Goal: Transaction & Acquisition: Purchase product/service

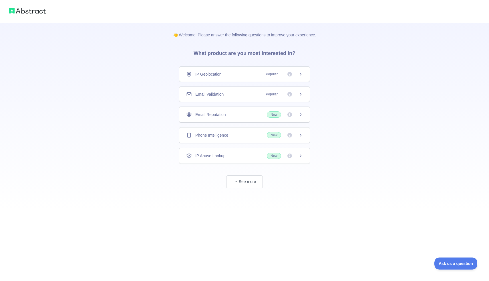
click at [299, 95] on icon at bounding box center [301, 94] width 5 height 5
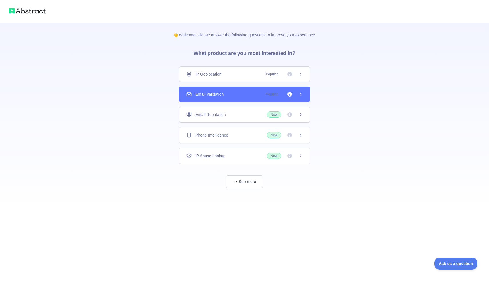
click at [299, 95] on icon at bounding box center [301, 94] width 5 height 5
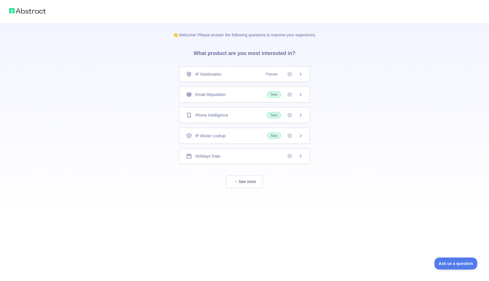
click at [339, 122] on div "👋 Welcome! Please answer the following questions to improve your experience. Wh…" at bounding box center [244, 105] width 489 height 211
click at [258, 156] on div "Holidays Data" at bounding box center [244, 156] width 117 height 6
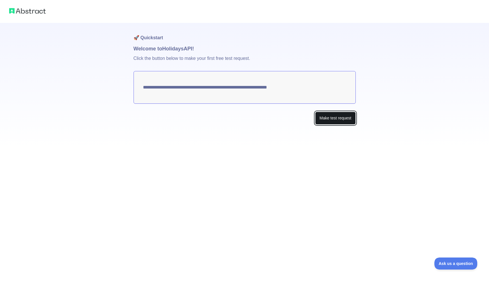
click at [332, 120] on button "Make test request" at bounding box center [335, 118] width 40 height 13
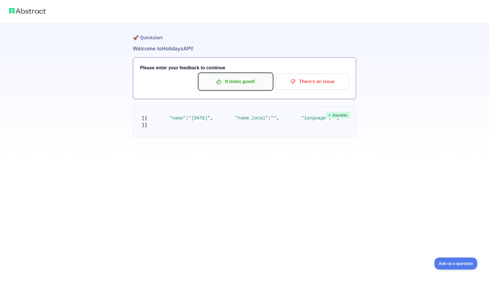
click at [223, 80] on p "It looks good!" at bounding box center [236, 82] width 65 height 10
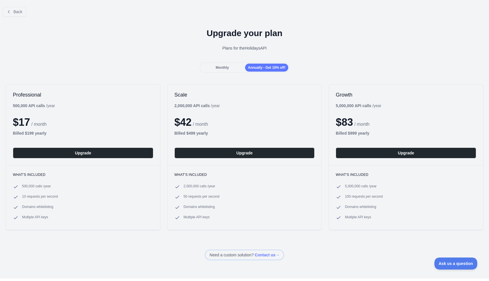
click at [225, 69] on span "Monthly" at bounding box center [222, 68] width 13 height 4
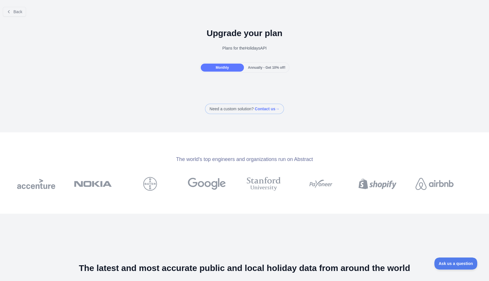
click at [263, 66] on span "Annually - Get 10% off!" at bounding box center [266, 68] width 37 height 4
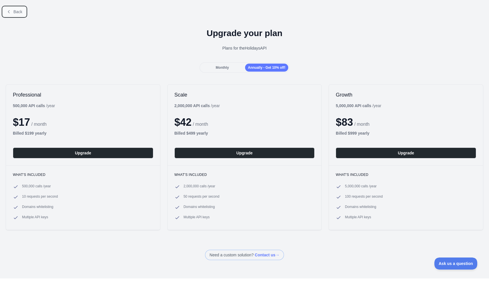
click at [20, 11] on span "Back" at bounding box center [17, 11] width 9 height 5
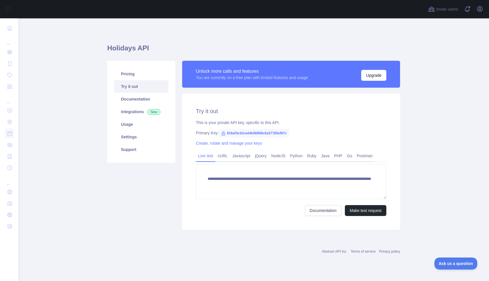
click at [250, 133] on span "816af3e10ced4b56868c6a37765ef87c" at bounding box center [254, 133] width 70 height 9
click at [239, 131] on span "816af3e10ced4b56868c6a37765ef87c" at bounding box center [254, 133] width 70 height 9
click at [242, 132] on span "816af3e10ced4b56868c6a37765ef87c" at bounding box center [254, 133] width 70 height 9
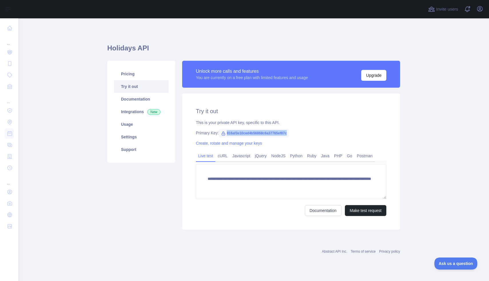
click at [242, 132] on span "816af3e10ced4b56868c6a37765ef87c" at bounding box center [254, 133] width 70 height 9
click at [348, 209] on button "Make test request" at bounding box center [366, 210] width 42 height 11
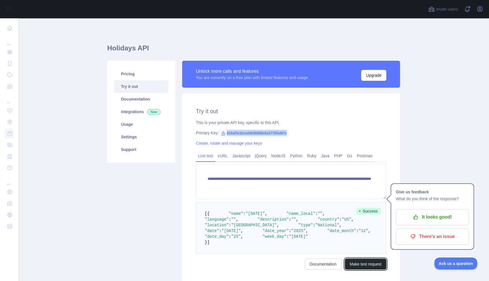
scroll to position [6, 0]
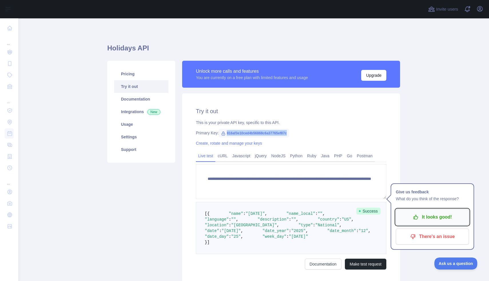
click at [412, 222] on button "It looks good!" at bounding box center [432, 217] width 73 height 16
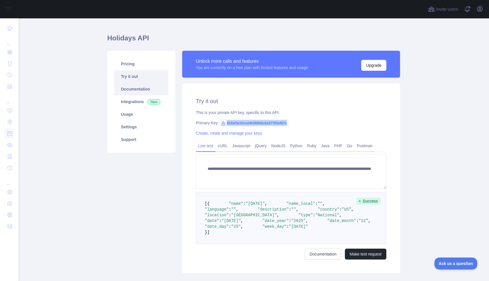
scroll to position [8, 0]
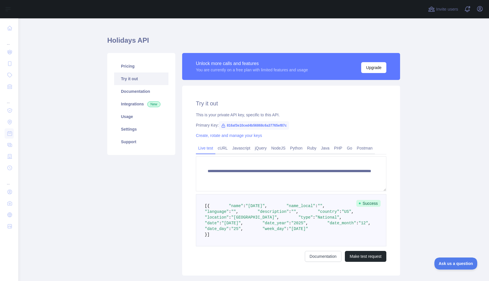
click at [280, 101] on h2 "Try it out" at bounding box center [291, 103] width 191 height 8
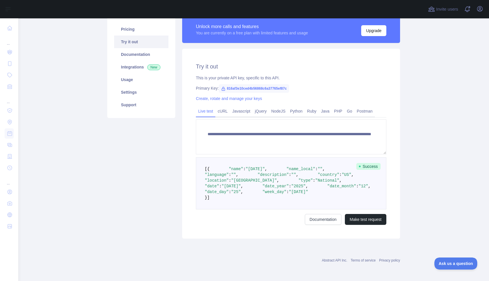
scroll to position [82, 0]
